Goal: Find specific page/section: Find specific page/section

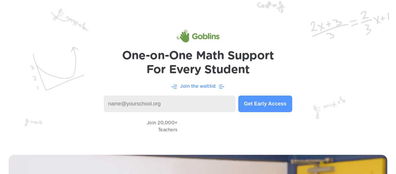
click at [187, 107] on input at bounding box center [170, 103] width 132 height 17
type input "337009"
click at [264, 101] on button "Get Early Access" at bounding box center [265, 103] width 54 height 17
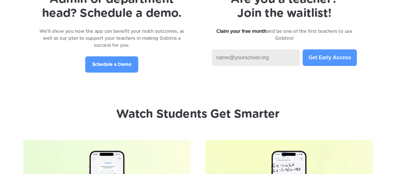
scroll to position [1252, 0]
click at [275, 57] on input at bounding box center [256, 58] width 88 height 17
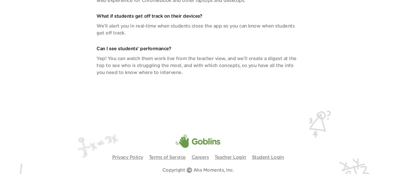
scroll to position [2094, 0]
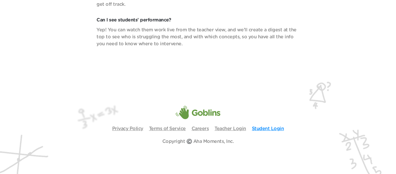
click at [272, 127] on link "Student Login" at bounding box center [268, 128] width 32 height 5
